Goal: Communication & Community: Participate in discussion

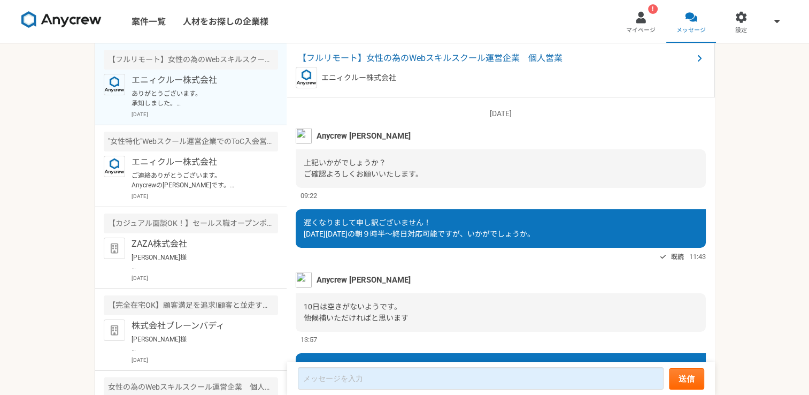
scroll to position [774, 0]
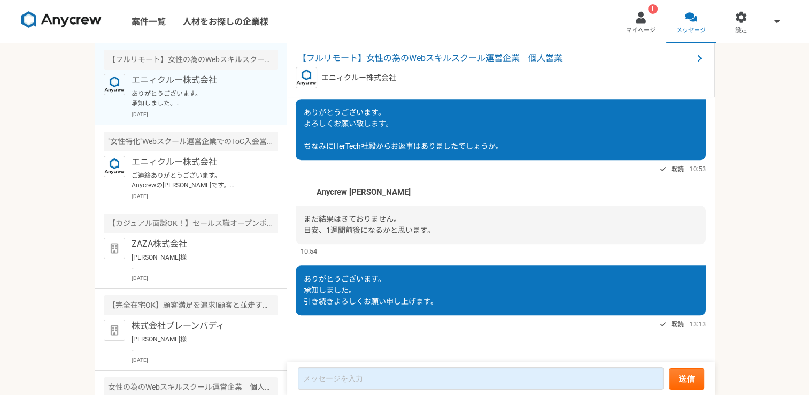
scroll to position [774, 0]
click at [232, 166] on p "エニィクルー株式会社" at bounding box center [198, 162] width 132 height 13
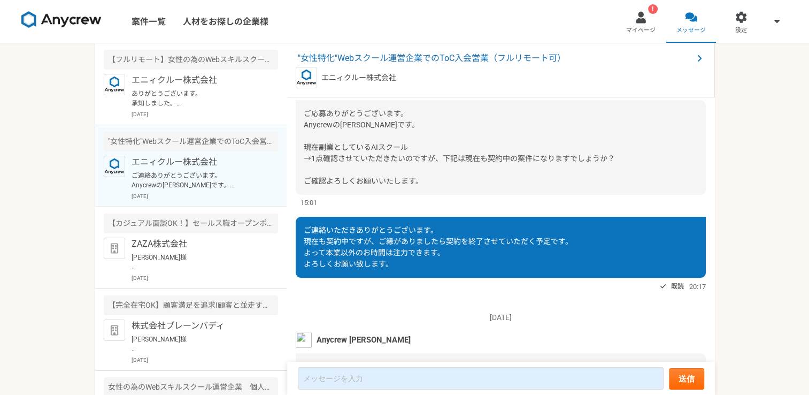
scroll to position [382, 0]
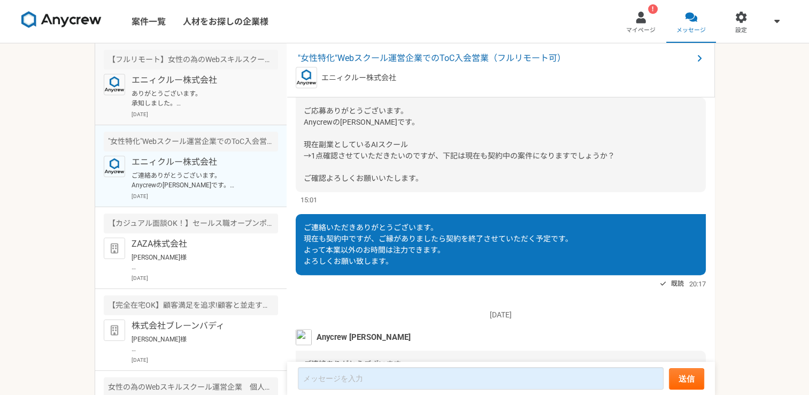
click at [226, 104] on p "ありがとうございます。 承知しました。 引き続きよろしくお願い申し上げます。" at bounding box center [198, 98] width 132 height 19
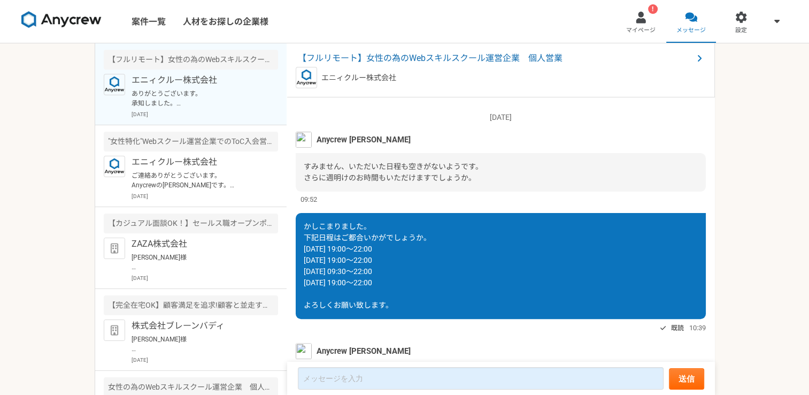
scroll to position [774, 0]
